Goal: Navigation & Orientation: Find specific page/section

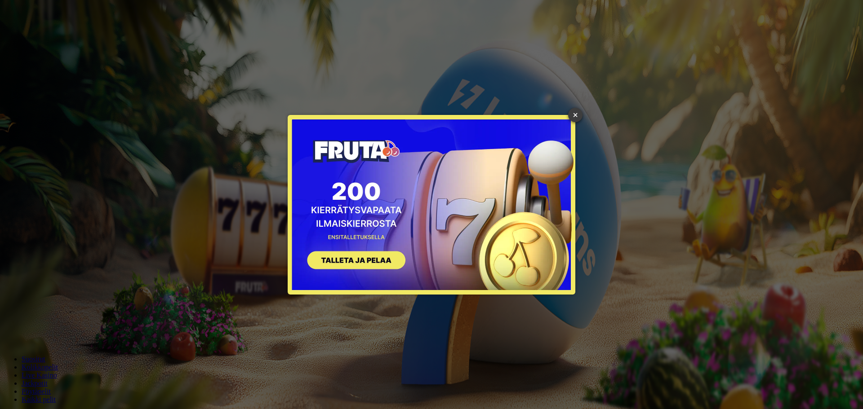
click at [574, 115] on link "×" at bounding box center [575, 115] width 14 height 14
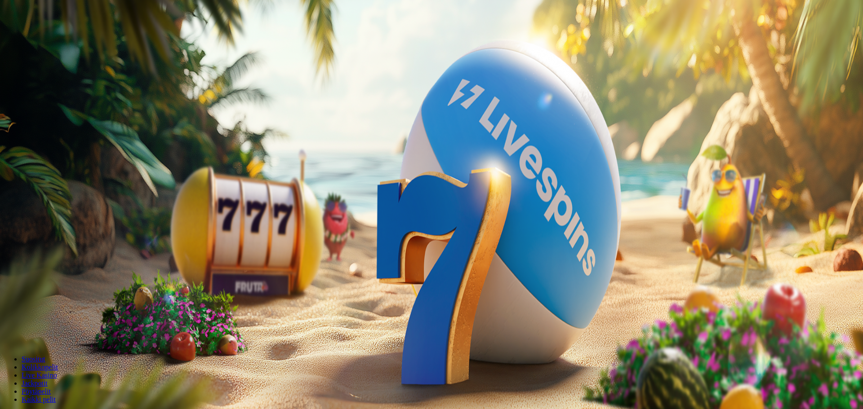
click at [52, 68] on span "Tarjoukset" at bounding box center [37, 65] width 30 height 8
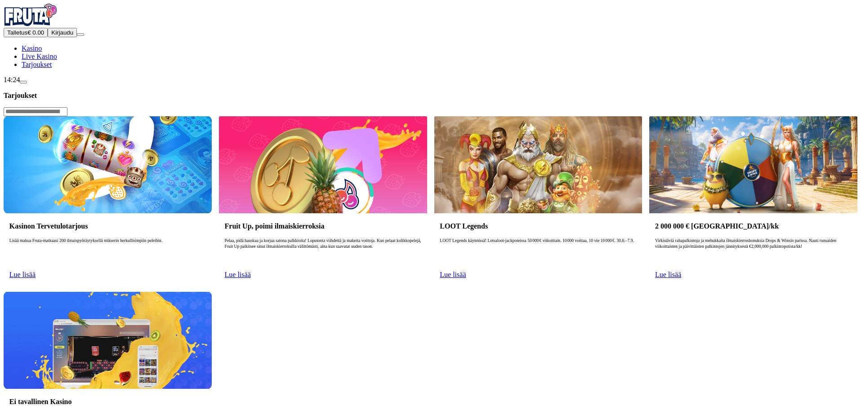
click at [50, 60] on span "Live Kasino" at bounding box center [40, 57] width 36 height 8
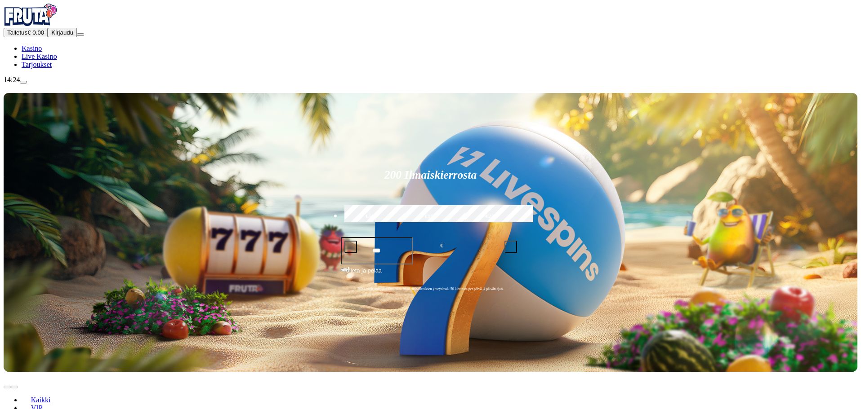
click at [42, 52] on span "Kasino" at bounding box center [32, 48] width 20 height 8
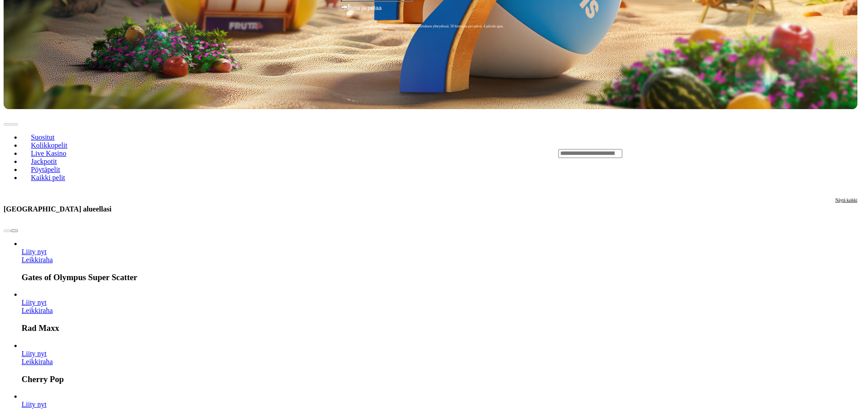
scroll to position [270, 0]
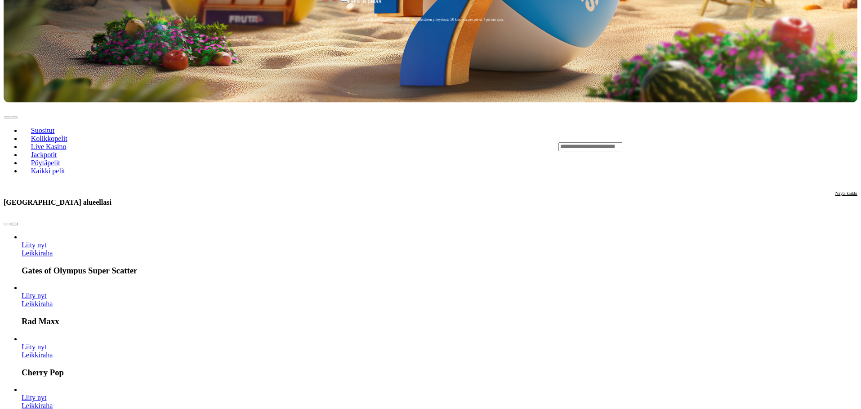
click at [14, 224] on span "chevron-right icon" at bounding box center [14, 224] width 0 height 0
